Goal: Task Accomplishment & Management: Manage account settings

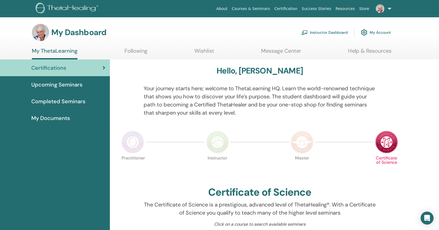
click at [303, 33] on img at bounding box center [304, 32] width 6 height 5
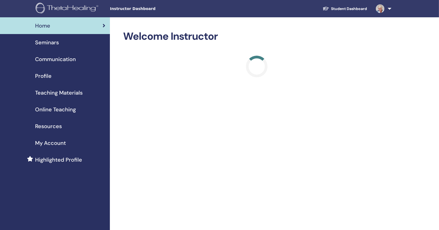
click at [54, 42] on span "Seminars" at bounding box center [47, 42] width 24 height 8
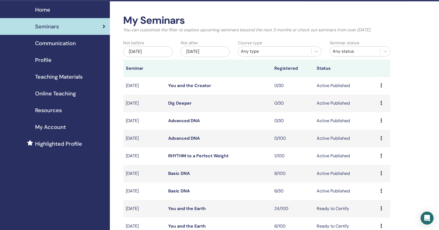
scroll to position [86, 0]
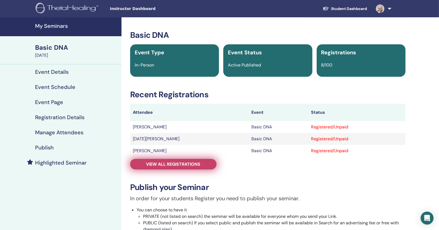
click at [186, 163] on span "View all registrations" at bounding box center [173, 164] width 54 height 6
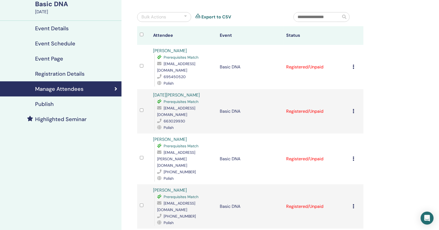
scroll to position [43, 0]
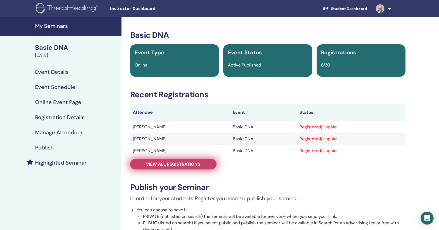
click at [196, 165] on span "View all registrations" at bounding box center [173, 164] width 54 height 6
